Goal: Use online tool/utility: Utilize a website feature to perform a specific function

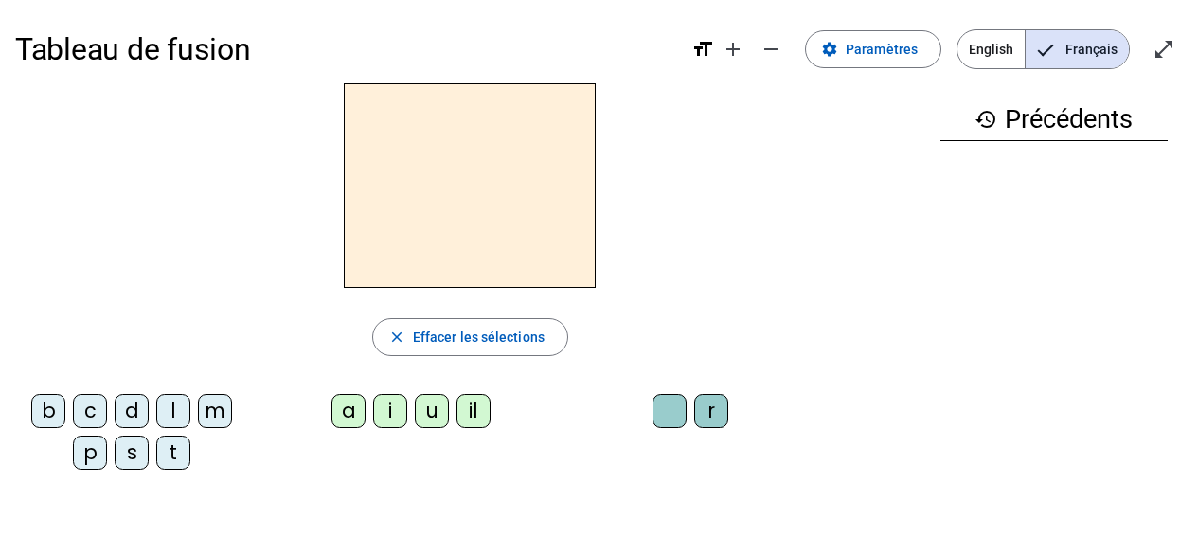
scroll to position [37, 0]
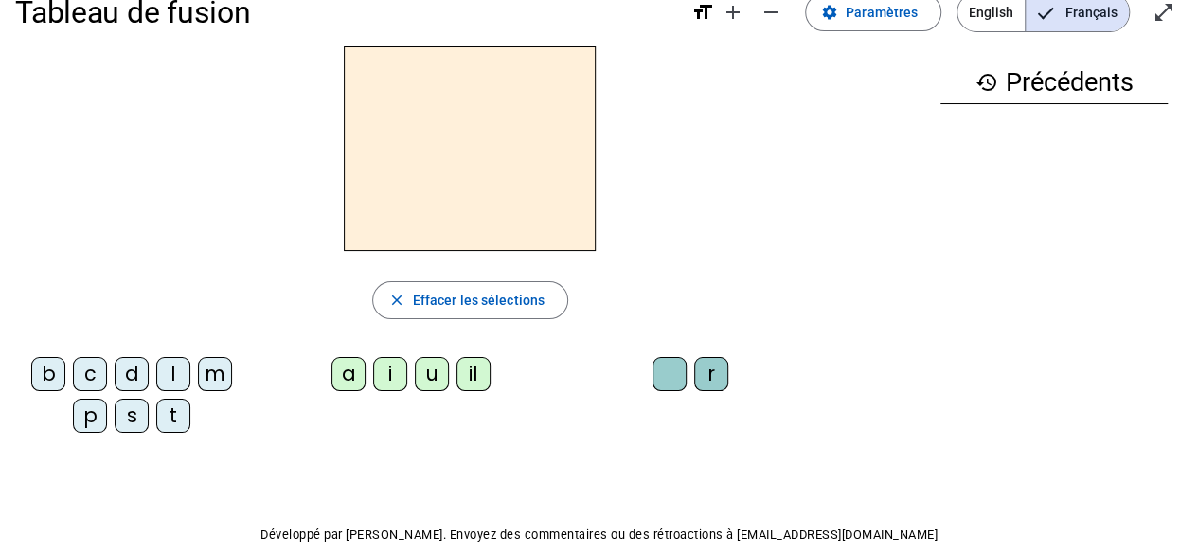
click at [174, 363] on div "l" at bounding box center [173, 374] width 34 height 34
click at [345, 360] on div "a" at bounding box center [348, 374] width 34 height 34
click at [170, 414] on div "t" at bounding box center [173, 416] width 34 height 34
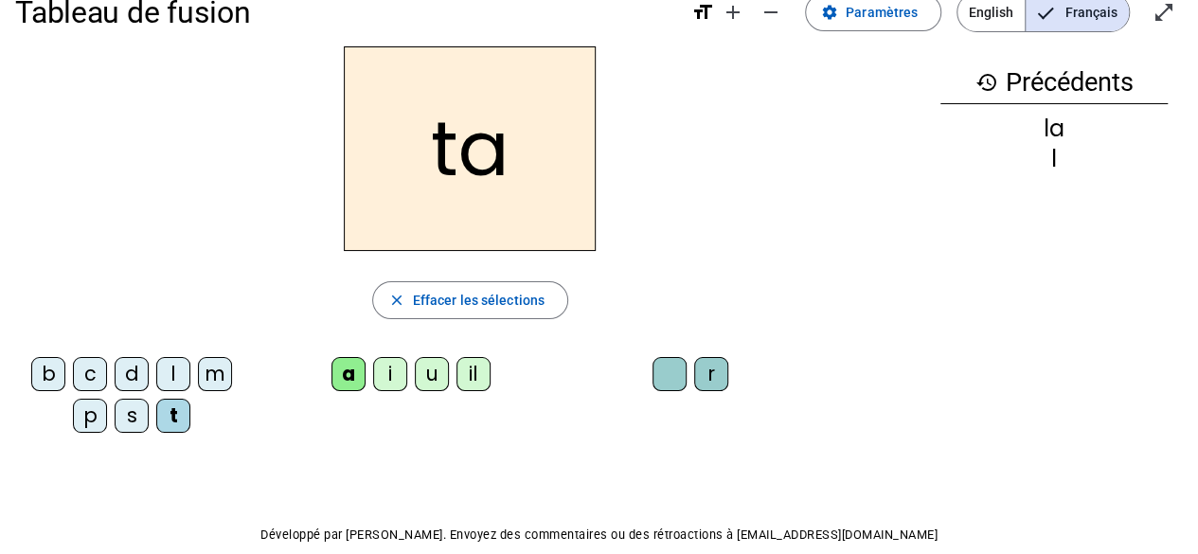
click at [703, 365] on div "r" at bounding box center [711, 374] width 34 height 34
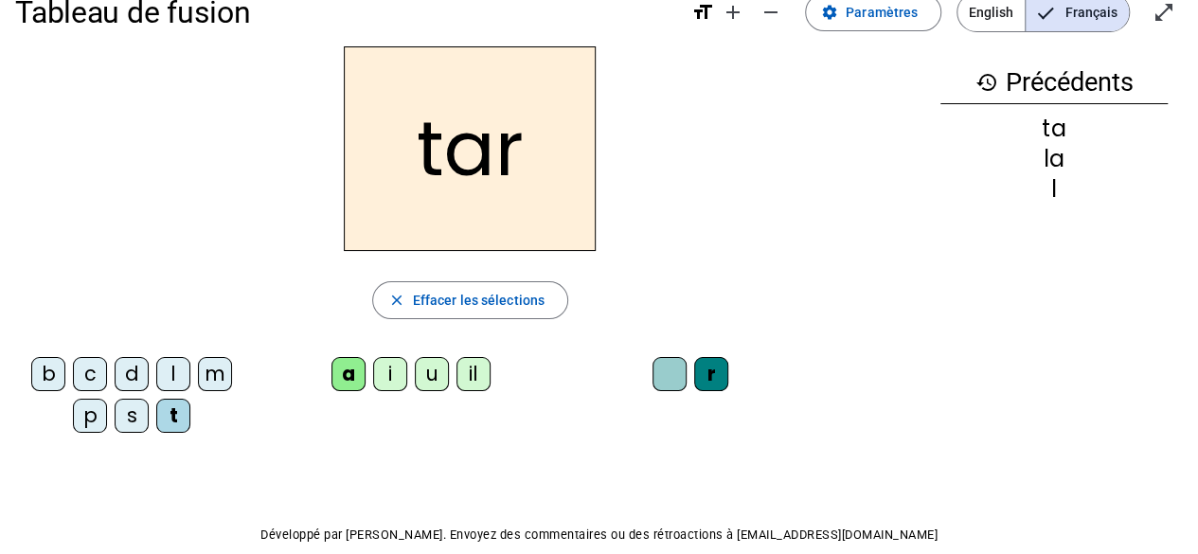
click at [95, 367] on div "c" at bounding box center [90, 374] width 34 height 34
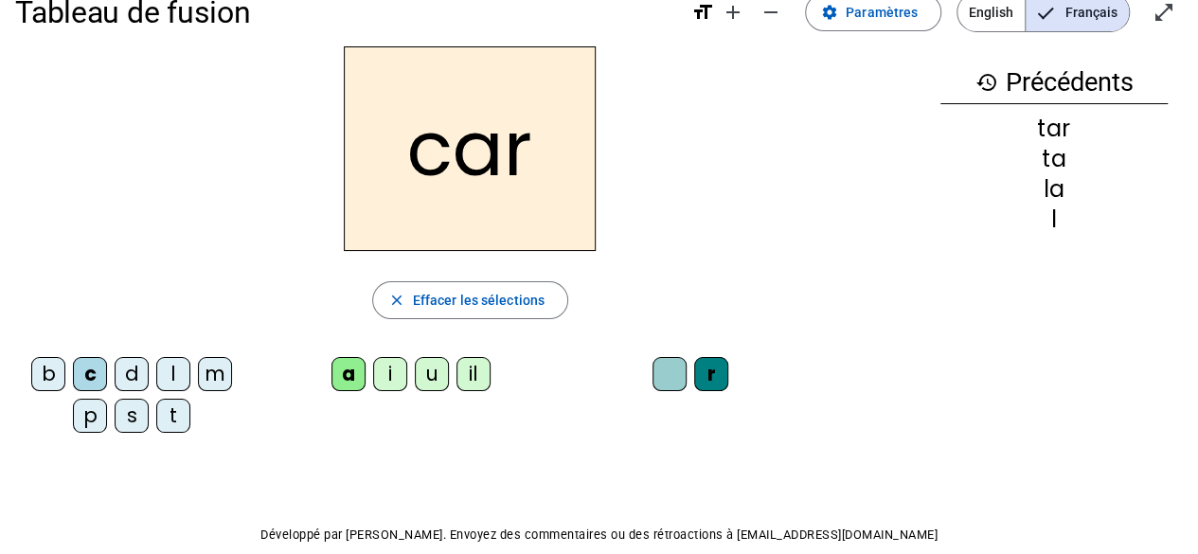
click at [46, 374] on div "b" at bounding box center [48, 374] width 34 height 34
click at [91, 414] on div "p" at bounding box center [90, 416] width 34 height 34
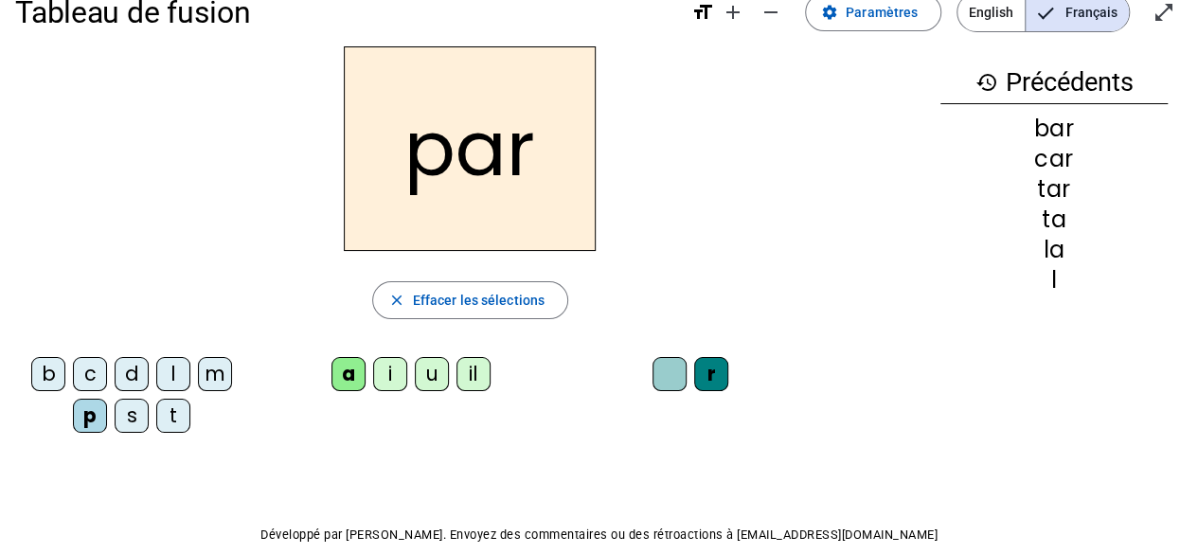
click at [428, 386] on div "u" at bounding box center [432, 374] width 34 height 34
click at [127, 372] on div "d" at bounding box center [132, 374] width 34 height 34
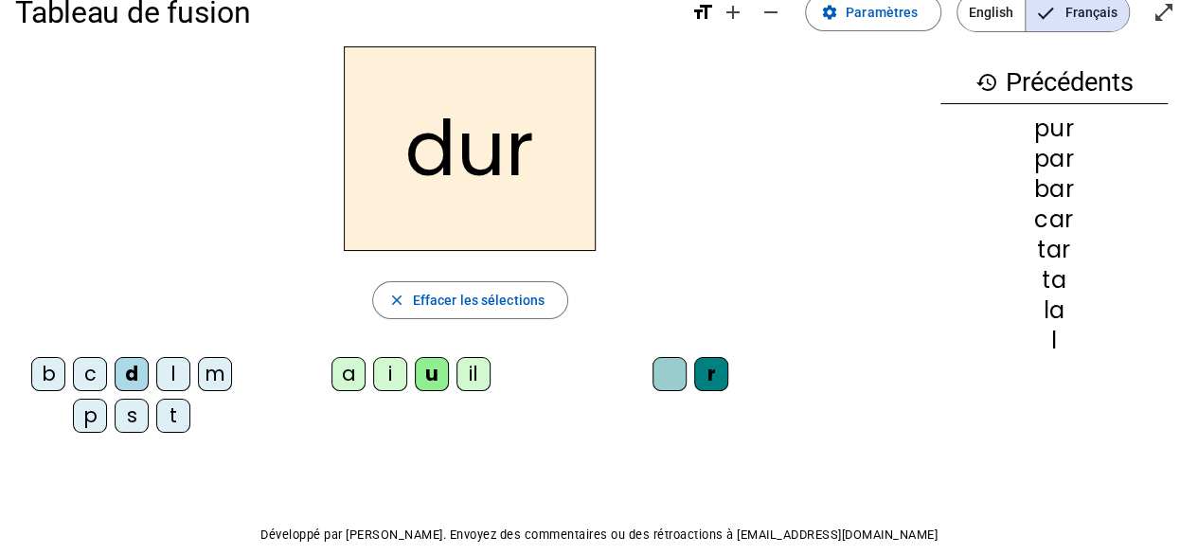
click at [131, 409] on div "s" at bounding box center [132, 416] width 34 height 34
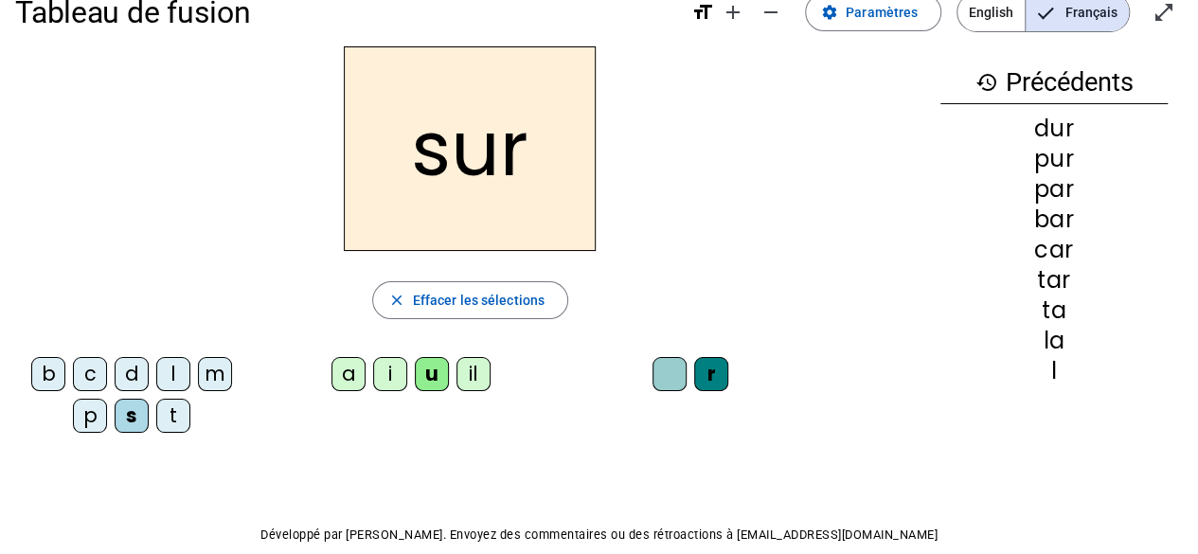
click at [670, 364] on div at bounding box center [669, 374] width 34 height 34
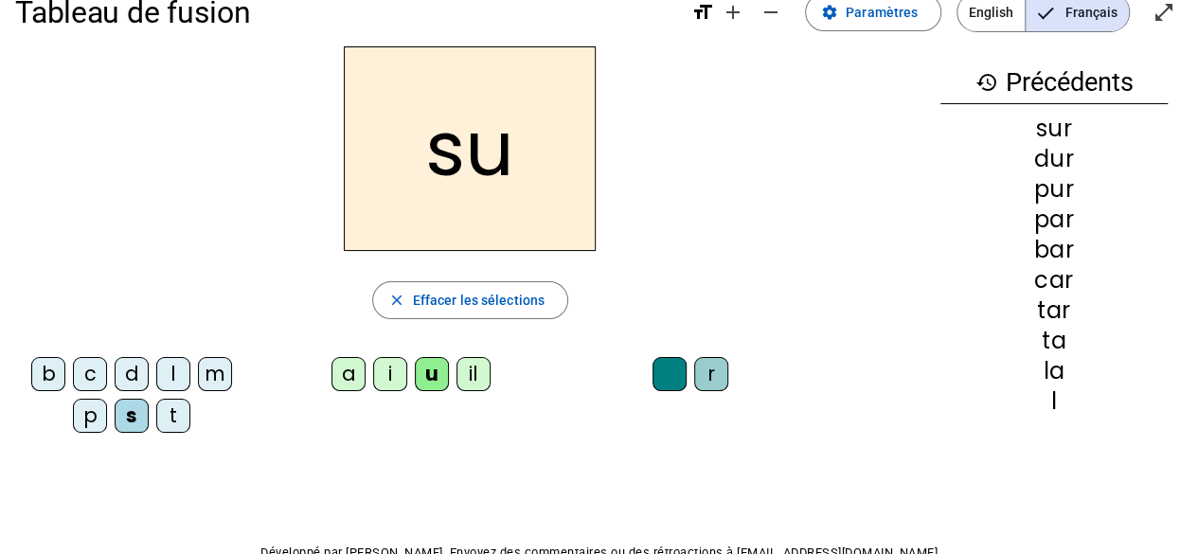
scroll to position [56, 0]
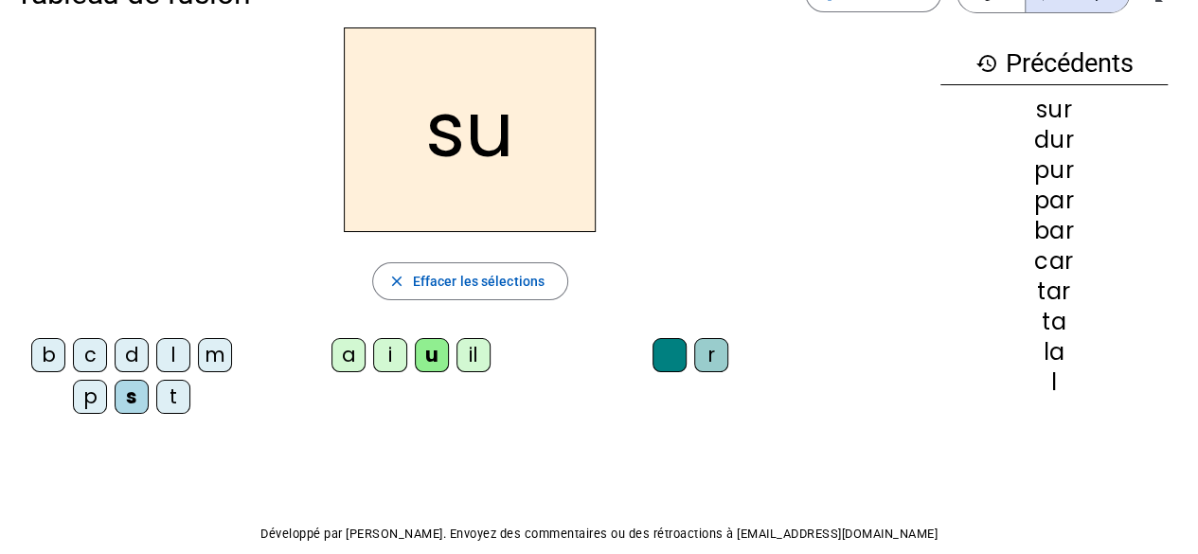
click at [343, 347] on div "a" at bounding box center [348, 355] width 34 height 34
click at [392, 348] on div "i" at bounding box center [390, 355] width 34 height 34
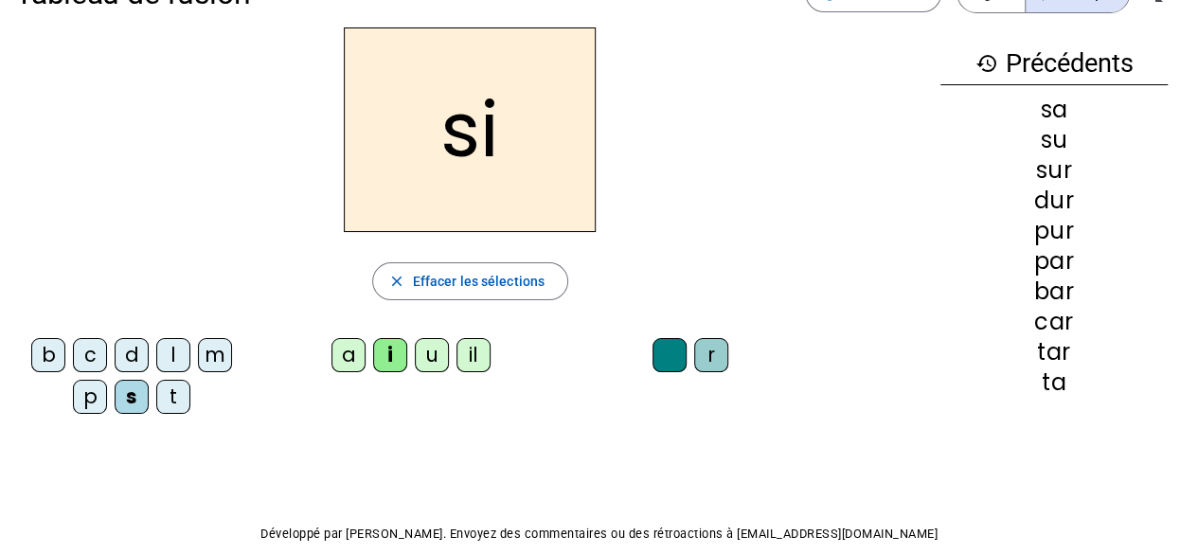
click at [472, 365] on div "il" at bounding box center [473, 355] width 34 height 34
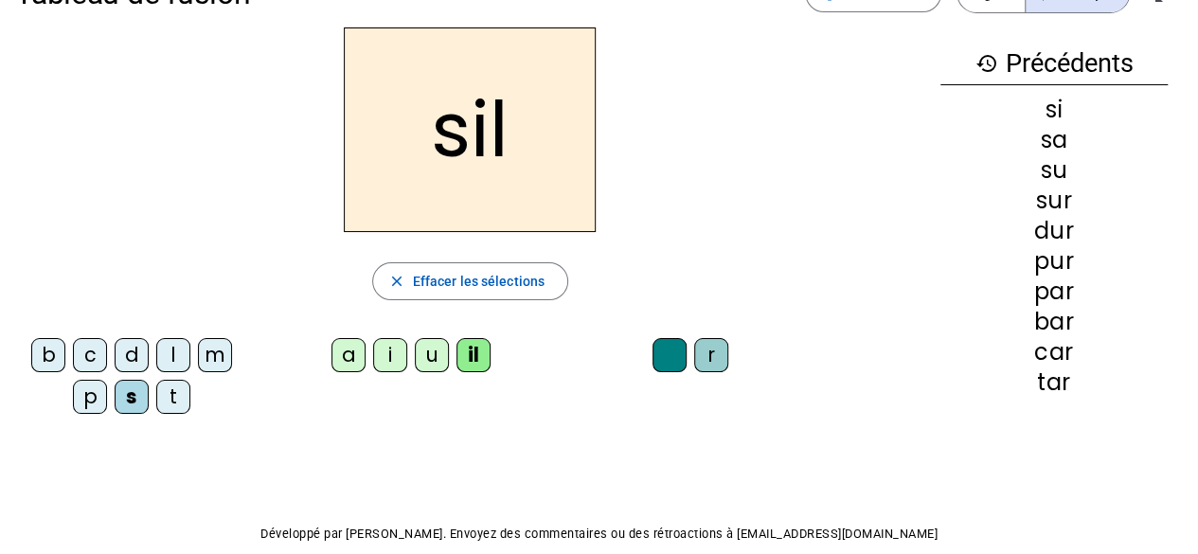
click at [216, 353] on div "m" at bounding box center [215, 355] width 34 height 34
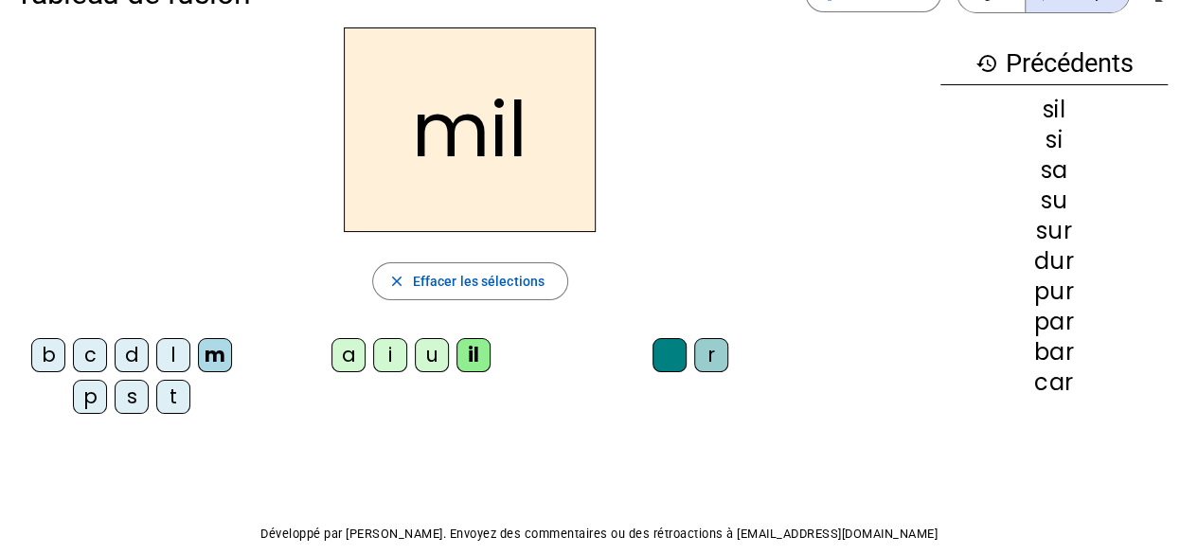
click at [93, 350] on div "c" at bounding box center [90, 355] width 34 height 34
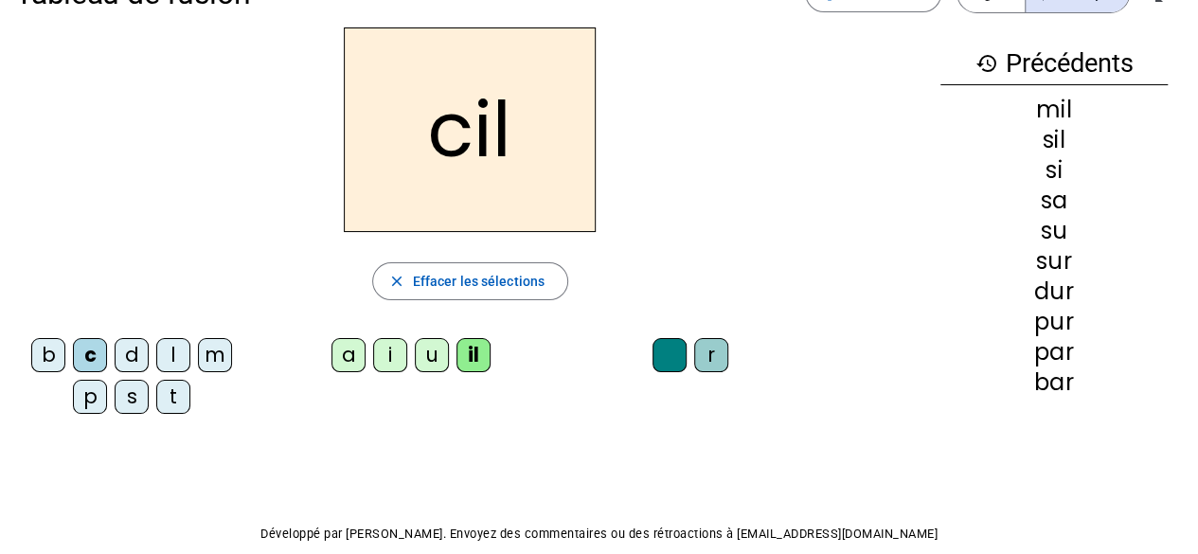
click at [98, 198] on div "cil" at bounding box center [470, 129] width 910 height 205
click at [129, 393] on div "s" at bounding box center [132, 397] width 34 height 34
